Goal: Task Accomplishment & Management: Manage account settings

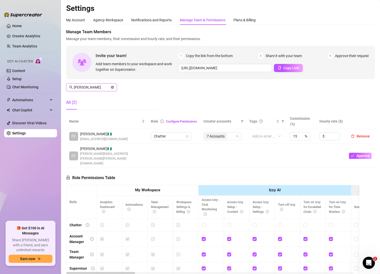
click at [112, 86] on icon "close-circle" at bounding box center [112, 87] width 3 height 3
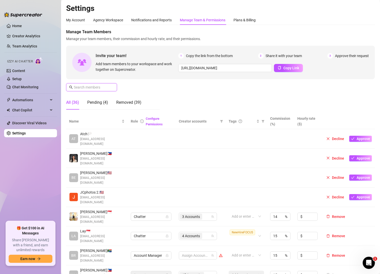
click at [80, 85] on input "text" at bounding box center [92, 88] width 36 height 6
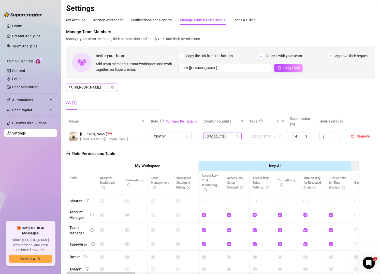
click at [230, 137] on div "3 Accounts" at bounding box center [219, 136] width 31 height 7
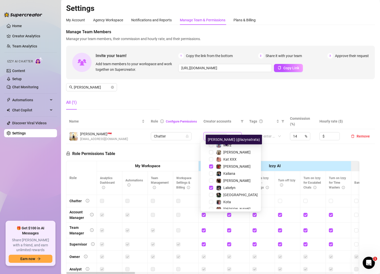
scroll to position [91, 0]
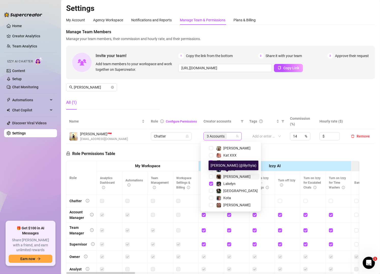
click at [233, 178] on span "[PERSON_NAME]" at bounding box center [236, 177] width 27 height 4
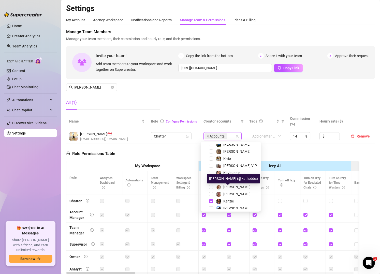
scroll to position [0, 0]
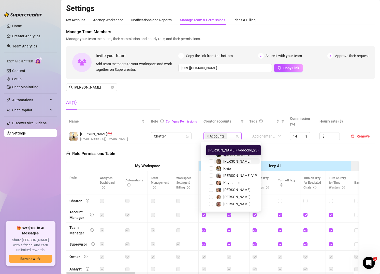
click at [229, 161] on span "[PERSON_NAME]" at bounding box center [236, 162] width 27 height 4
click at [211, 102] on div "Manage Team Members Manage your team members, their commission and hourly rate,…" at bounding box center [220, 71] width 309 height 85
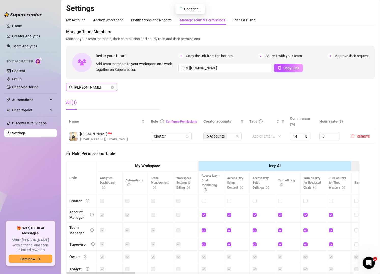
click at [100, 85] on input "[PERSON_NAME]" at bounding box center [92, 88] width 36 height 6
click at [227, 134] on div "4 Accounts" at bounding box center [219, 136] width 31 height 7
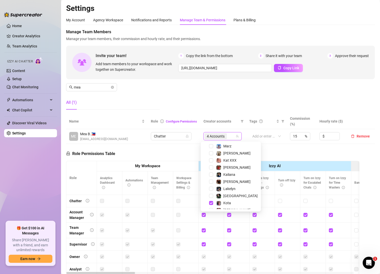
scroll to position [91, 0]
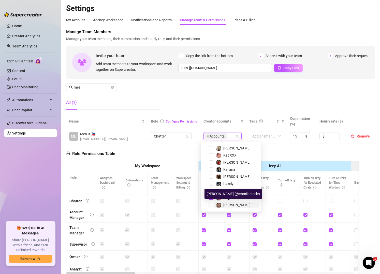
click at [228, 205] on span "[PERSON_NAME]" at bounding box center [236, 205] width 27 height 4
click at [132, 93] on div "Manage Team Members Manage your team members, their commission and hourly rate,…" at bounding box center [220, 71] width 309 height 85
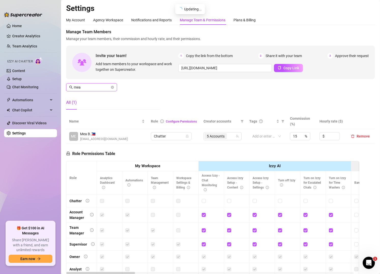
click at [99, 87] on input "mea" at bounding box center [92, 88] width 36 height 6
click at [226, 136] on div "5 Accounts" at bounding box center [219, 136] width 31 height 7
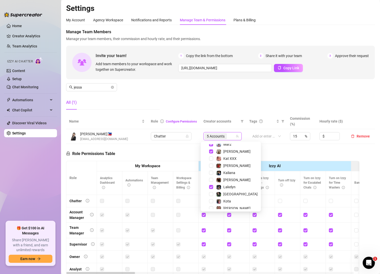
scroll to position [88, 0]
click at [227, 186] on span "Lakelyn" at bounding box center [229, 187] width 12 height 4
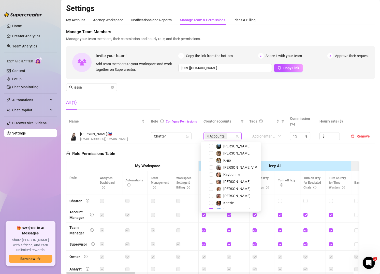
scroll to position [0, 0]
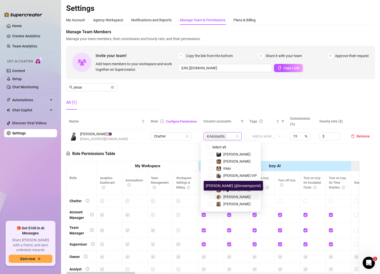
click at [231, 195] on span "[PERSON_NAME]" at bounding box center [236, 197] width 27 height 4
click at [263, 92] on div "Manage Team Members Manage your team members, their commission and hourly rate,…" at bounding box center [220, 71] width 309 height 85
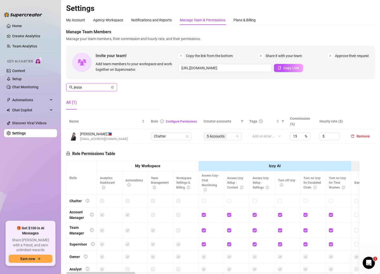
click at [92, 85] on input "jessa" at bounding box center [92, 88] width 36 height 6
click at [226, 135] on div "5 Accounts" at bounding box center [219, 136] width 31 height 7
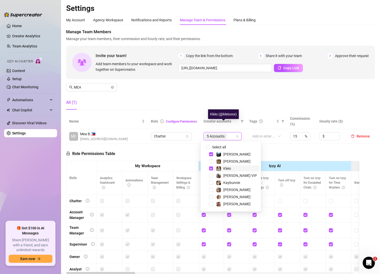
scroll to position [91, 0]
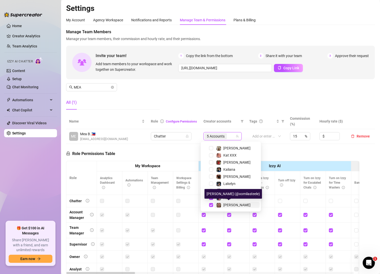
click at [225, 206] on span "[PERSON_NAME]" at bounding box center [236, 205] width 27 height 4
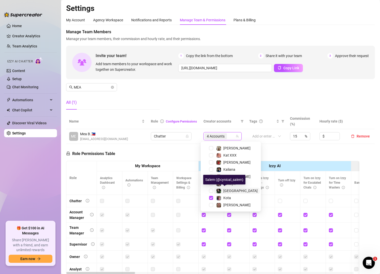
click at [222, 190] on div "[GEOGRAPHIC_DATA]" at bounding box center [236, 191] width 41 height 6
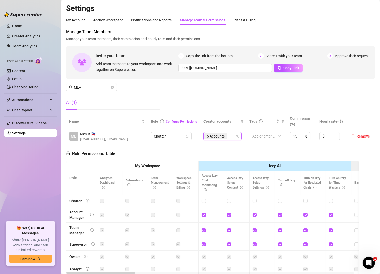
click at [195, 103] on div "Manage Team Members Manage your team members, their commission and hourly rate,…" at bounding box center [220, 71] width 309 height 85
click at [231, 137] on div "5 Accounts" at bounding box center [219, 136] width 31 height 7
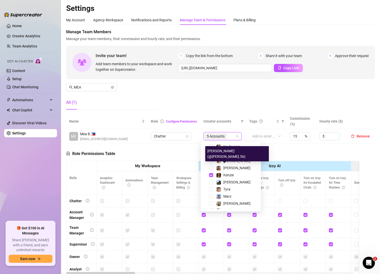
scroll to position [36, 0]
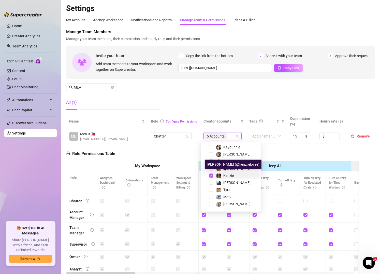
click at [229, 176] on span "Kenzie" at bounding box center [228, 176] width 10 height 4
click at [114, 87] on span "MEA" at bounding box center [91, 87] width 51 height 8
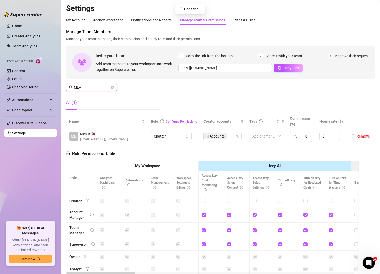
click at [100, 89] on input "MEA" at bounding box center [92, 88] width 36 height 6
click at [227, 135] on div "5 Accounts" at bounding box center [219, 136] width 31 height 7
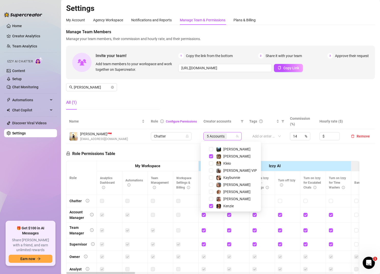
scroll to position [3, 0]
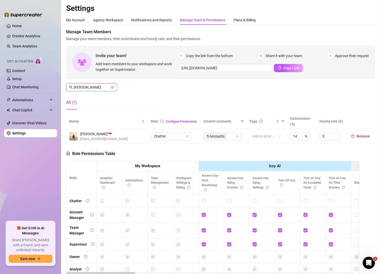
click at [93, 88] on input "[PERSON_NAME]" at bounding box center [92, 88] width 36 height 6
click at [225, 134] on div "3 Accounts" at bounding box center [217, 136] width 31 height 7
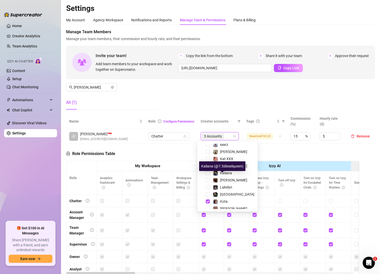
scroll to position [91, 0]
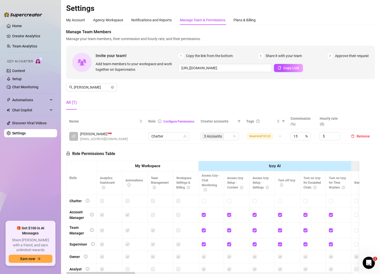
click at [200, 96] on div "Manage Team Members Manage your team members, their commission and hourly rate,…" at bounding box center [220, 71] width 309 height 85
click at [90, 85] on input "[PERSON_NAME]" at bounding box center [92, 88] width 36 height 6
click at [231, 137] on div "4 Accounts" at bounding box center [219, 136] width 31 height 7
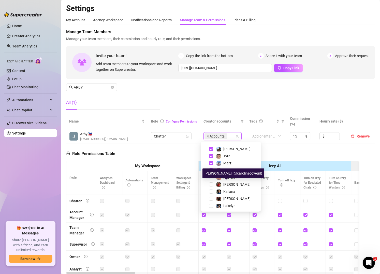
scroll to position [70, 0]
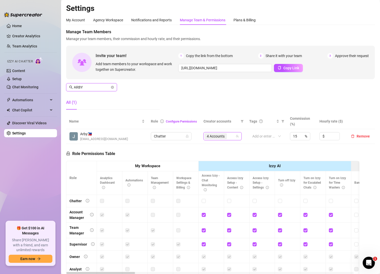
click at [94, 88] on input "ARBY" at bounding box center [92, 88] width 36 height 6
click at [228, 137] on div "3 Accounts" at bounding box center [219, 136] width 31 height 7
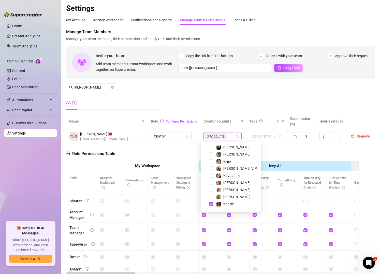
scroll to position [5, 0]
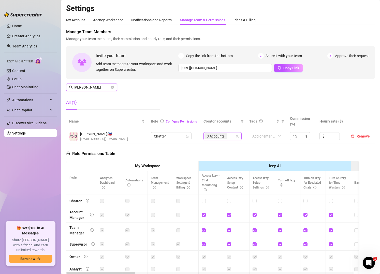
click at [96, 87] on input "[PERSON_NAME]" at bounding box center [92, 88] width 36 height 6
click at [226, 137] on div "4 Accounts" at bounding box center [219, 136] width 31 height 7
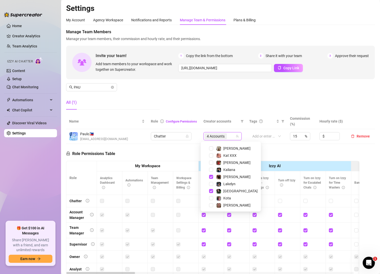
scroll to position [91, 0]
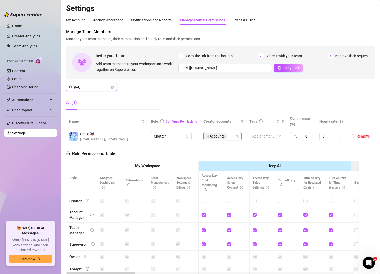
click at [100, 86] on input "PAU" at bounding box center [92, 88] width 36 height 6
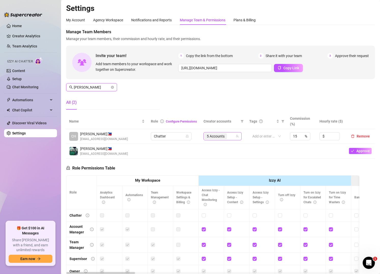
click at [227, 137] on div "5 Accounts" at bounding box center [219, 136] width 31 height 7
type input "[PERSON_NAME]"
click at [209, 106] on div "Manage Team Members Manage your team members, their commission and hourly rate,…" at bounding box center [220, 71] width 309 height 85
